Goal: Information Seeking & Learning: Check status

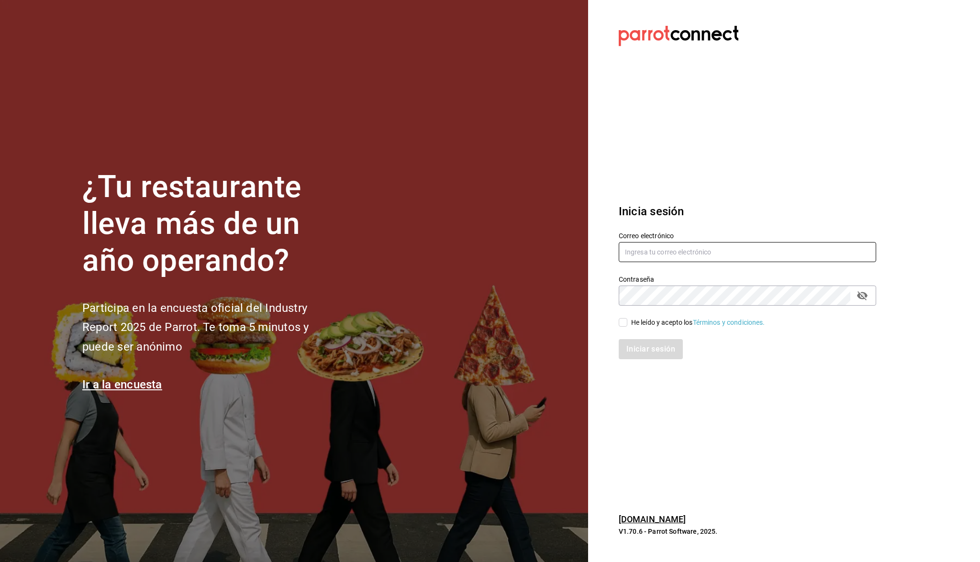
type input "[EMAIL_ADDRESS][DOMAIN_NAME]"
click at [623, 321] on input "He leído y acepto los Términos y condiciones." at bounding box center [623, 322] width 9 height 9
checkbox input "true"
click at [647, 352] on button "Iniciar sesión" at bounding box center [651, 349] width 65 height 20
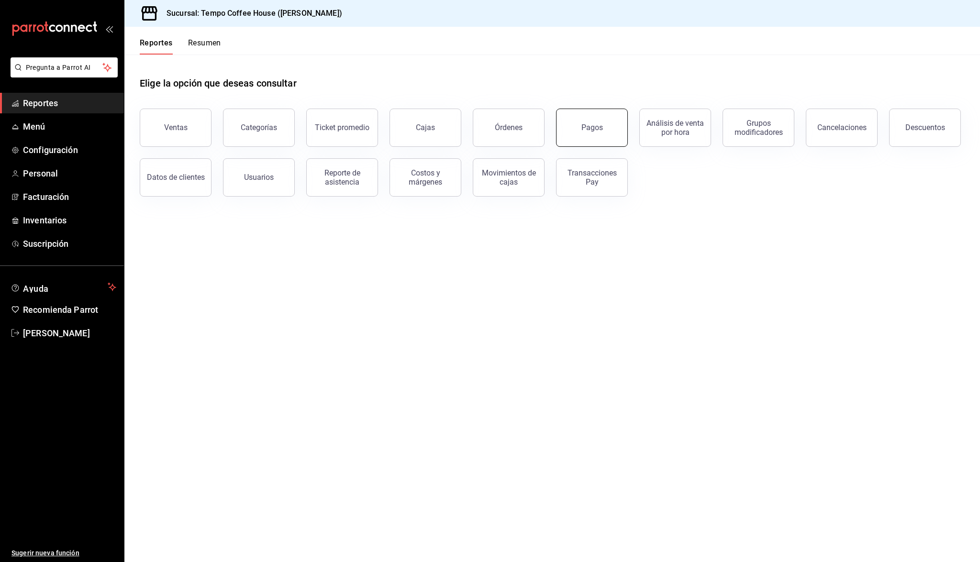
click at [595, 134] on button "Pagos" at bounding box center [592, 128] width 72 height 38
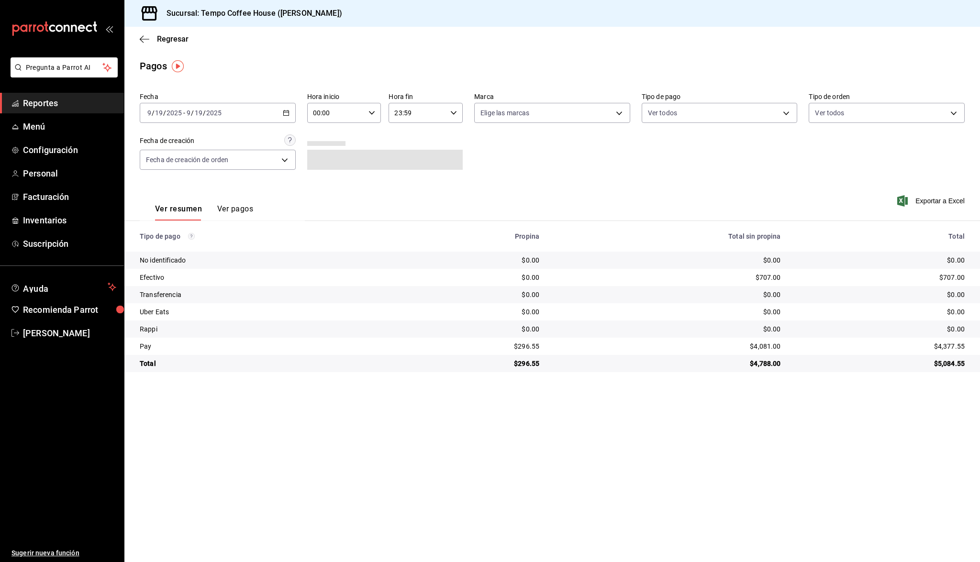
click at [255, 117] on div "[DATE] [DATE] - [DATE] [DATE]" at bounding box center [218, 113] width 156 height 20
click at [205, 160] on span "Ayer" at bounding box center [185, 163] width 74 height 10
drag, startPoint x: 805, startPoint y: 347, endPoint x: 739, endPoint y: 337, distance: 66.7
click at [739, 337] on tbody "No identificado $0.00 $0.00 $0.00 Efectivo $0.00 $1,600.00 $1,600.00 Transferen…" at bounding box center [552, 312] width 856 height 121
click at [739, 337] on td "$0.00" at bounding box center [667, 329] width 241 height 17
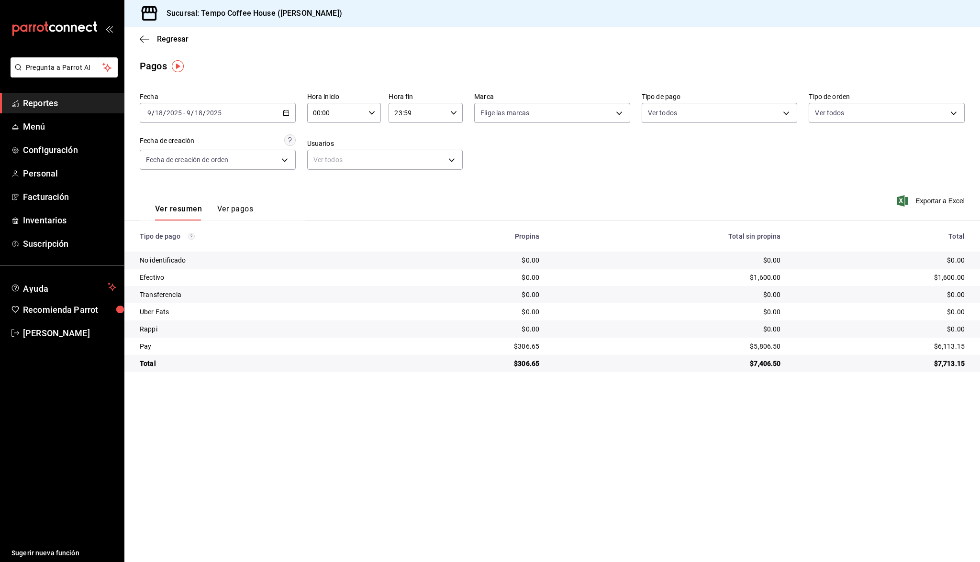
click at [776, 279] on td "$1,600.00" at bounding box center [667, 277] width 241 height 17
drag, startPoint x: 543, startPoint y: 348, endPoint x: 513, endPoint y: 345, distance: 29.3
click at [513, 345] on td "$306.65" at bounding box center [474, 346] width 145 height 17
copy div "$306.65"
drag, startPoint x: 783, startPoint y: 346, endPoint x: 745, endPoint y: 344, distance: 38.4
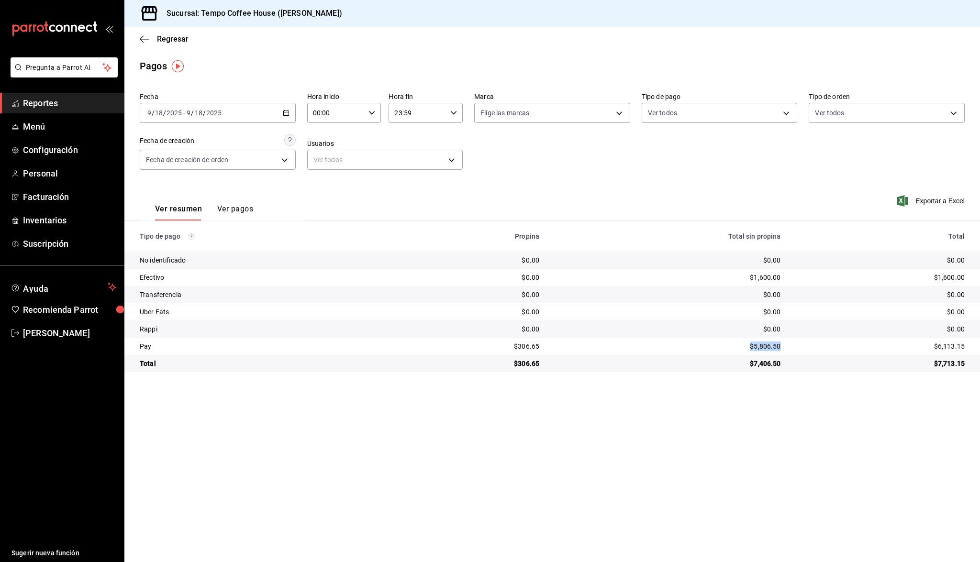
click at [745, 344] on td "$5,806.50" at bounding box center [667, 346] width 241 height 17
copy div "$5,806.50"
drag, startPoint x: 781, startPoint y: 280, endPoint x: 736, endPoint y: 275, distance: 45.8
click at [736, 275] on td "$1,600.00" at bounding box center [667, 277] width 241 height 17
copy div "$1,600.00"
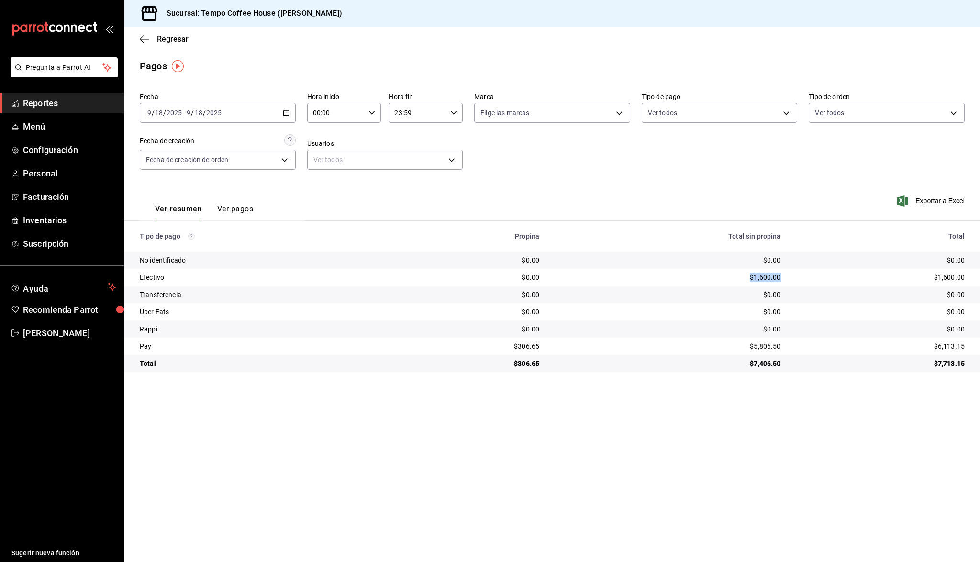
click at [59, 108] on span "Reportes" at bounding box center [69, 103] width 93 height 13
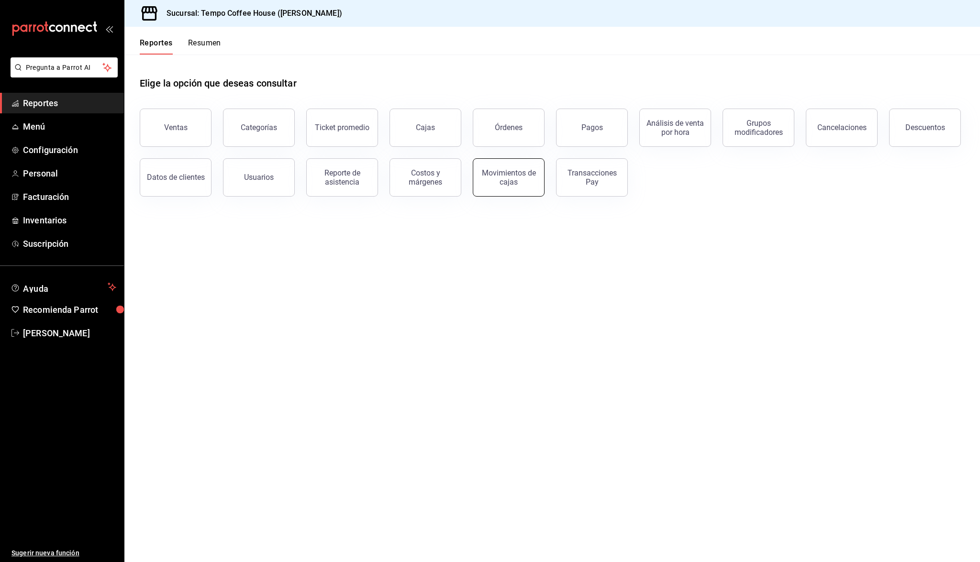
click at [512, 176] on div "Movimientos de cajas" at bounding box center [508, 177] width 59 height 18
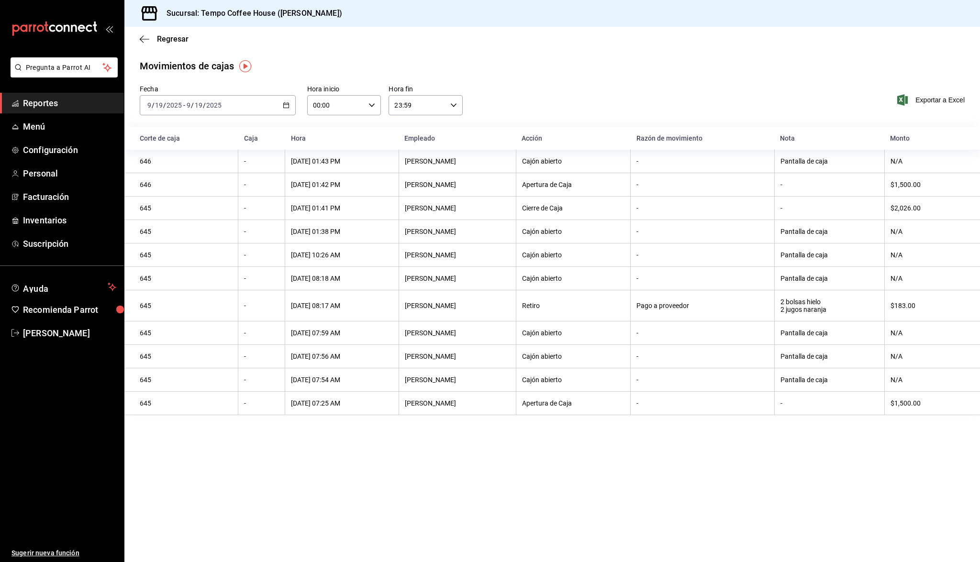
click at [213, 105] on input "2025" at bounding box center [214, 105] width 16 height 8
click at [173, 156] on span "Ayer" at bounding box center [185, 156] width 74 height 10
